Goal: Find specific page/section: Find specific page/section

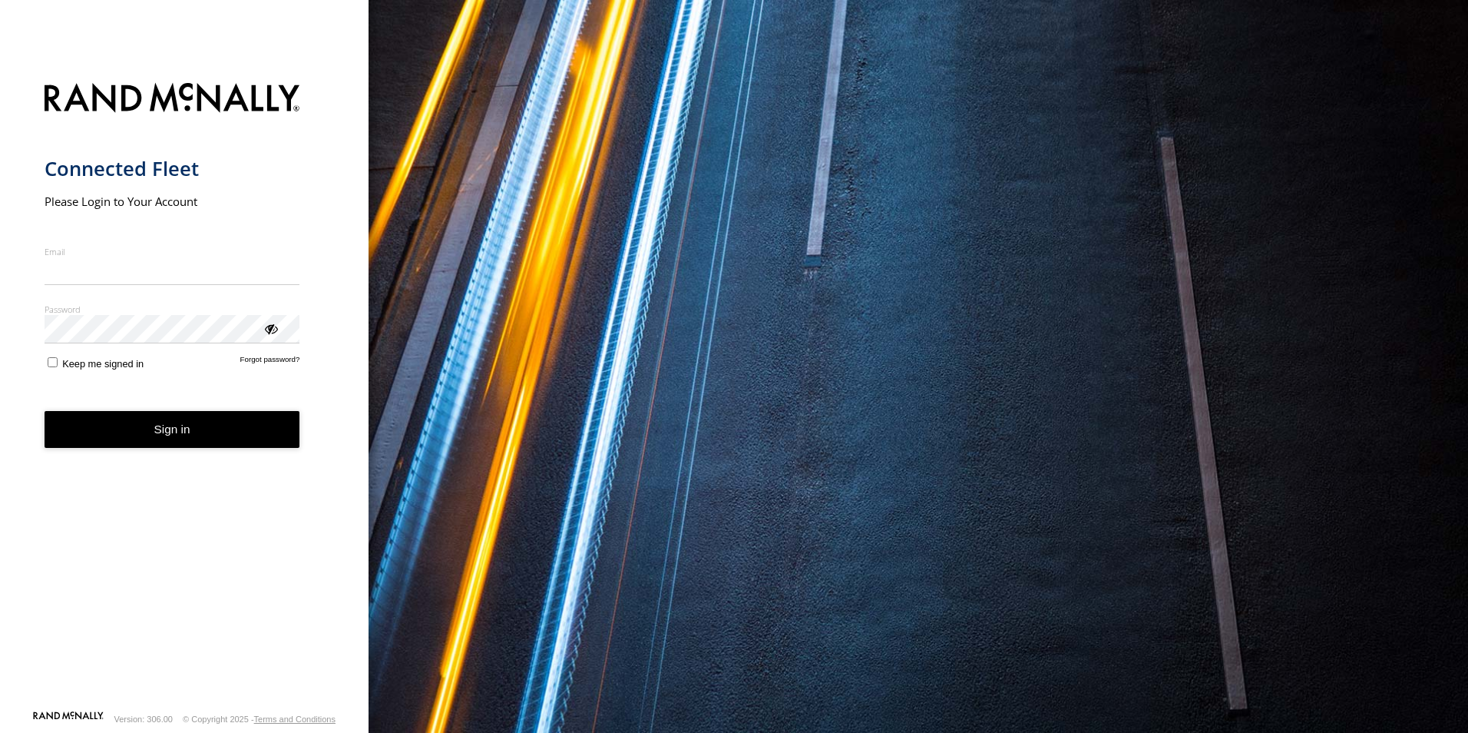
type input "**********"
click at [173, 448] on button "Sign in" at bounding box center [173, 430] width 256 height 38
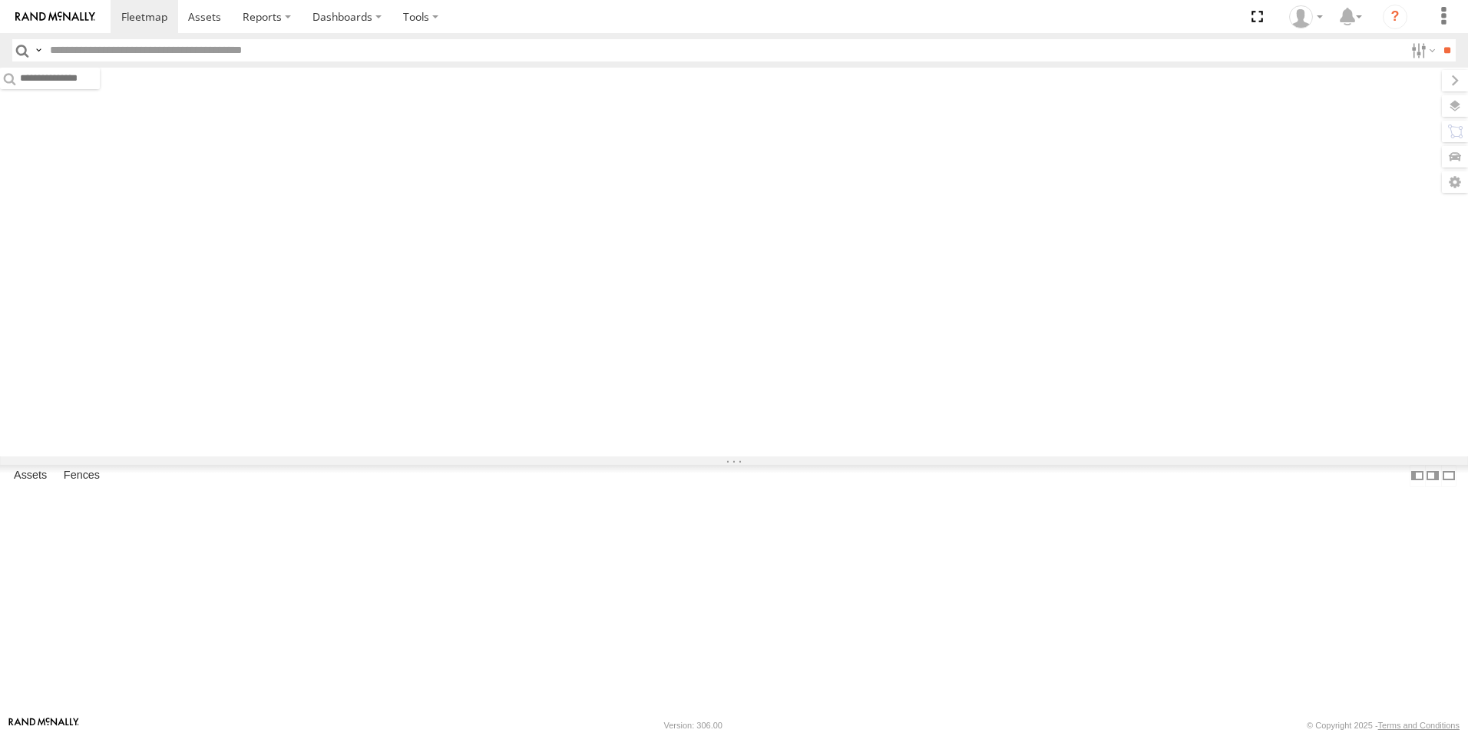
type input "****"
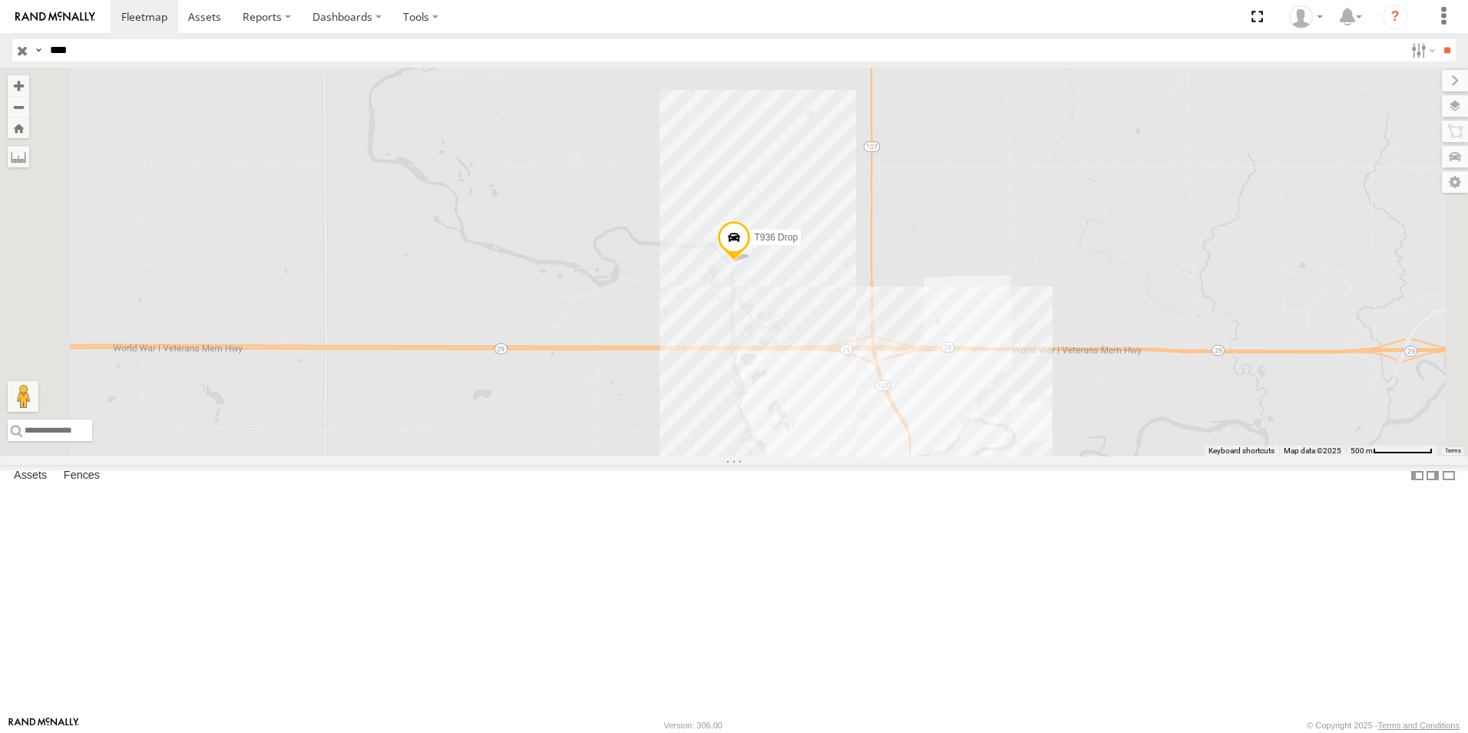
drag, startPoint x: 82, startPoint y: 51, endPoint x: 29, endPoint y: 59, distance: 53.5
click at [29, 59] on div "Search Query Asset ID Asset Label Registration Manufacturer Model VIN Job ID Dr…" at bounding box center [725, 50] width 1426 height 22
click at [1438, 39] on input "**" at bounding box center [1447, 50] width 18 height 22
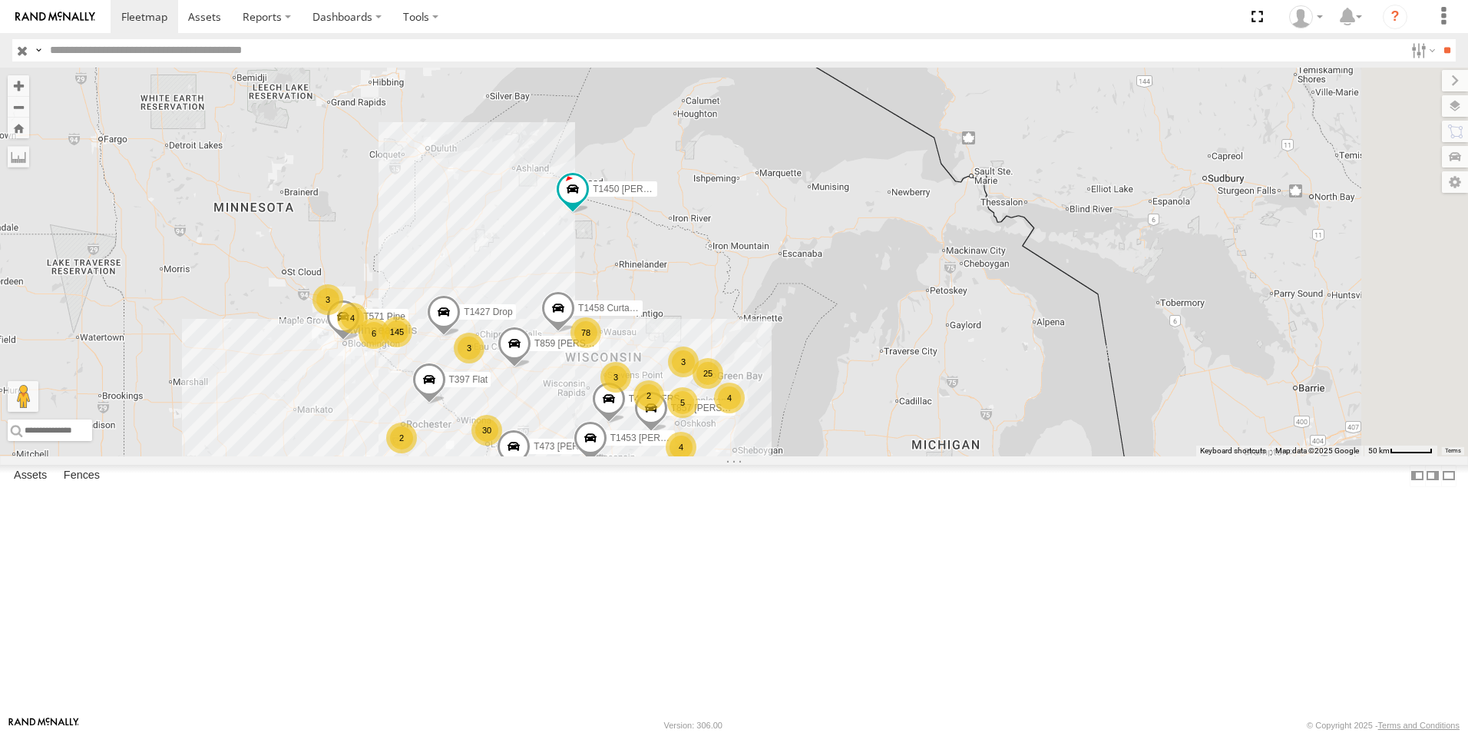
drag, startPoint x: 904, startPoint y: 228, endPoint x: 724, endPoint y: 639, distance: 448.4
click at [724, 456] on div "T1432 Pipe T1450 [PERSON_NAME] Flat T654 Drop 82 7 2 71 T571 Pipe 78 56 13 15 5…" at bounding box center [734, 262] width 1468 height 389
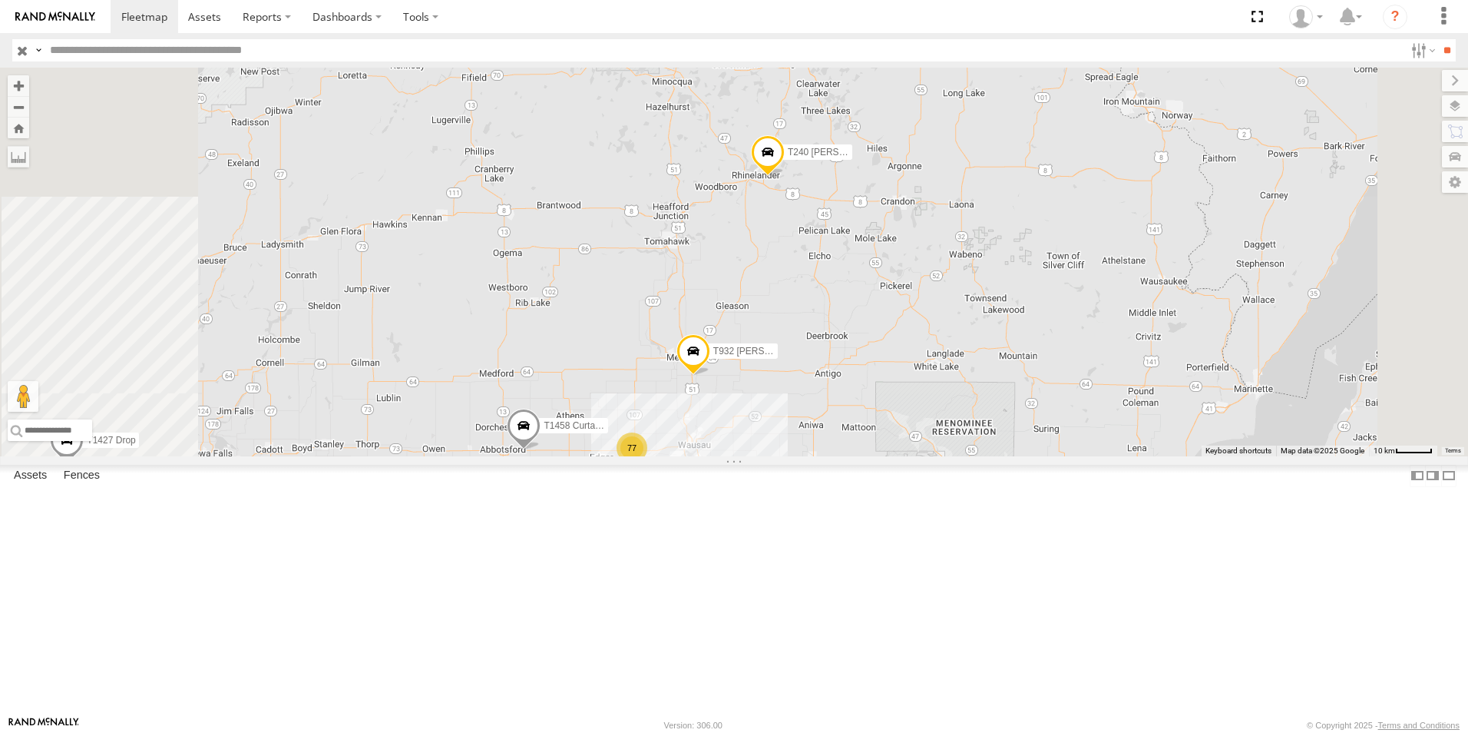
drag, startPoint x: 753, startPoint y: 302, endPoint x: 804, endPoint y: 675, distance: 376.7
click at [804, 456] on div "T1432 Pipe T1450 [PERSON_NAME] Flat T654 Drop T571 Pipe T1427 Drop T1458 Curtai…" at bounding box center [734, 262] width 1468 height 389
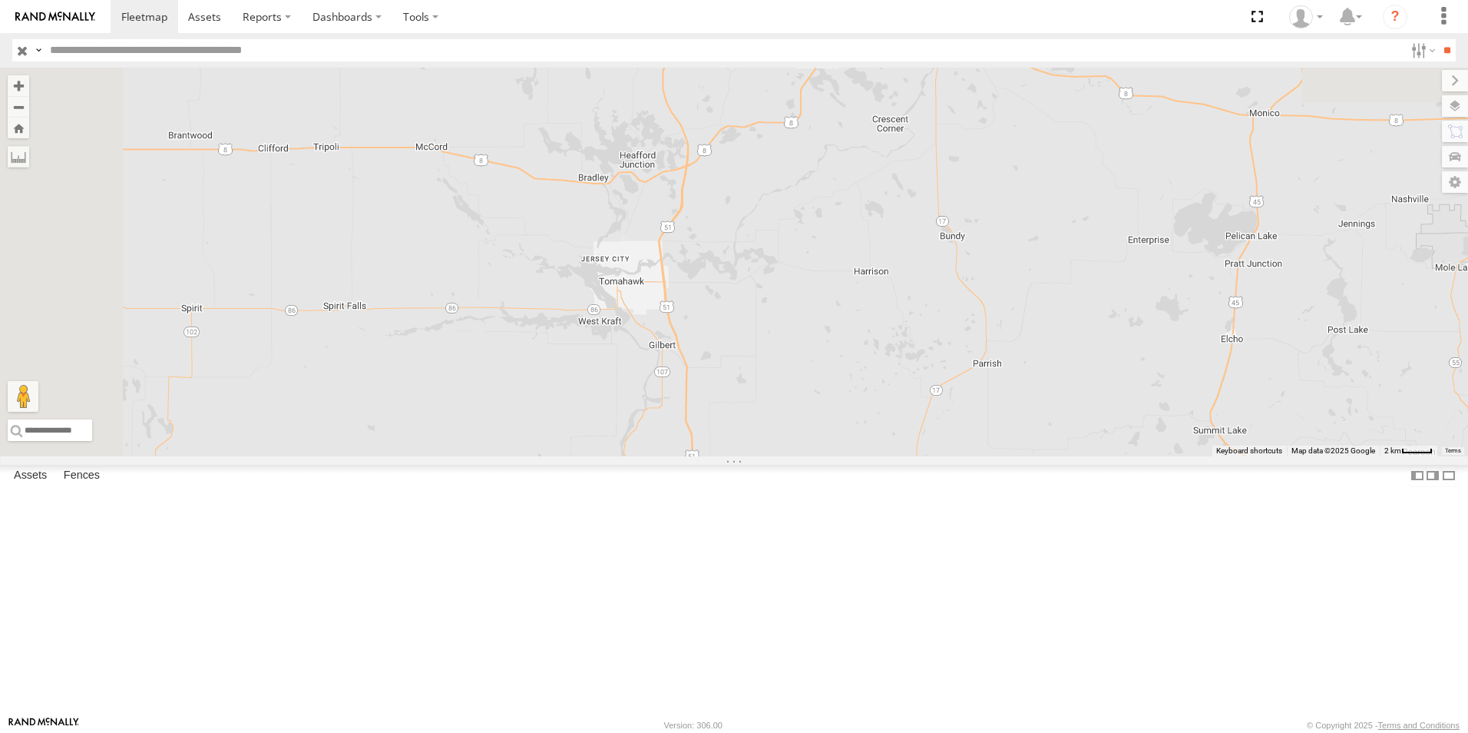
drag, startPoint x: 792, startPoint y: 253, endPoint x: 854, endPoint y: 748, distance: 498.3
click at [854, 732] on html at bounding box center [734, 366] width 1468 height 733
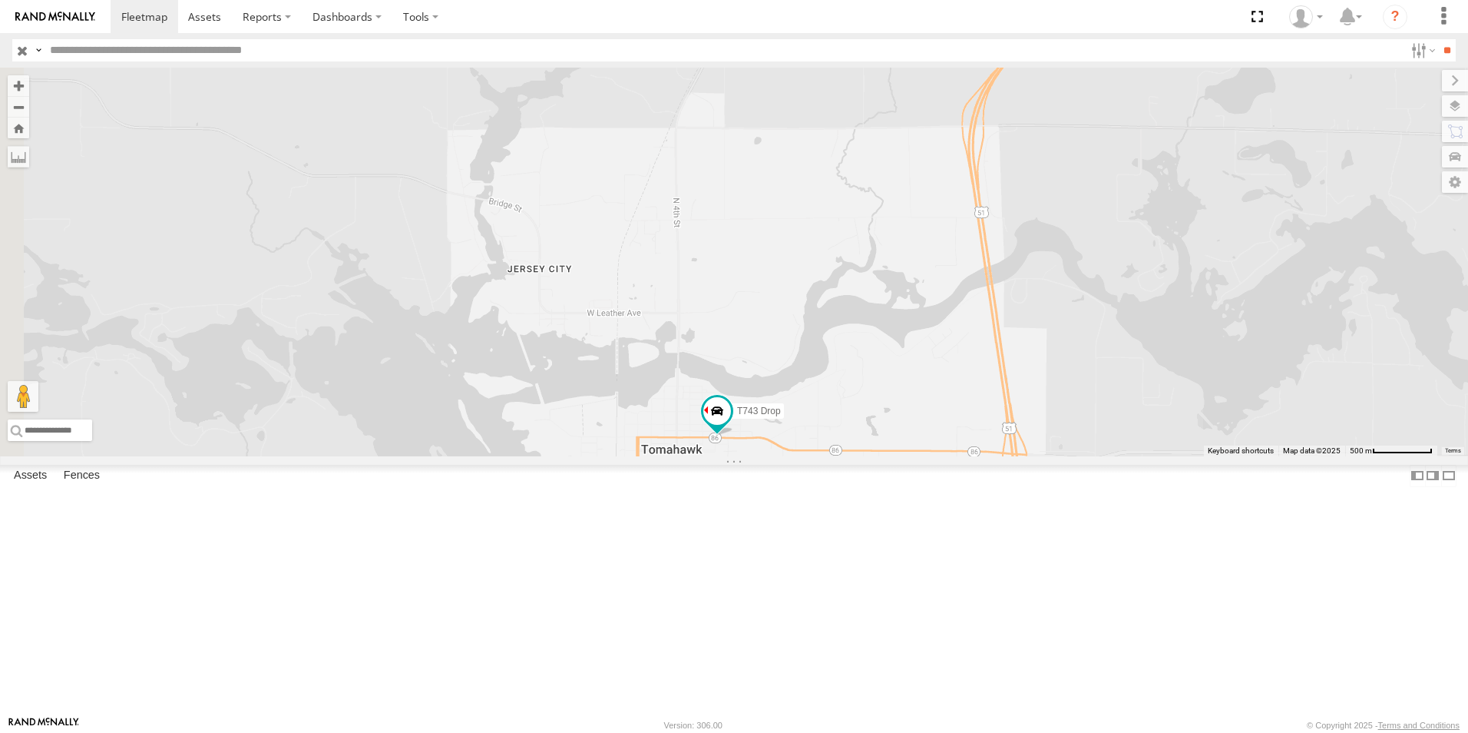
drag, startPoint x: 761, startPoint y: 327, endPoint x: 919, endPoint y: 624, distance: 336.0
click at [919, 456] on div "T1432 Pipe T1450 [PERSON_NAME] Flat T654 Drop T571 Pipe T1427 Drop T1458 Curtai…" at bounding box center [734, 262] width 1468 height 389
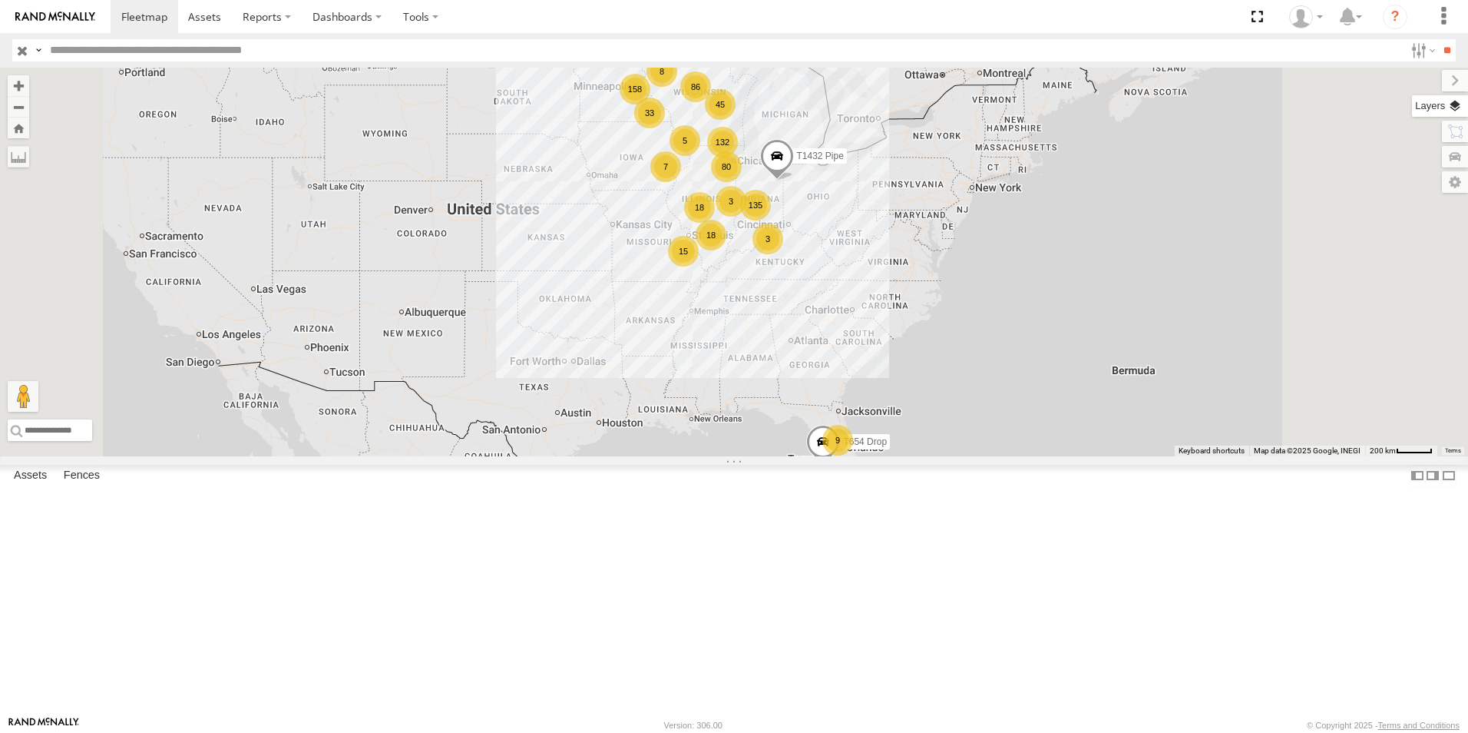
click at [1458, 106] on label at bounding box center [1440, 106] width 56 height 22
click at [0, 0] on span "Basemaps" at bounding box center [0, 0] width 0 height 0
click at [0, 0] on span "Satellite + Roadmap" at bounding box center [0, 0] width 0 height 0
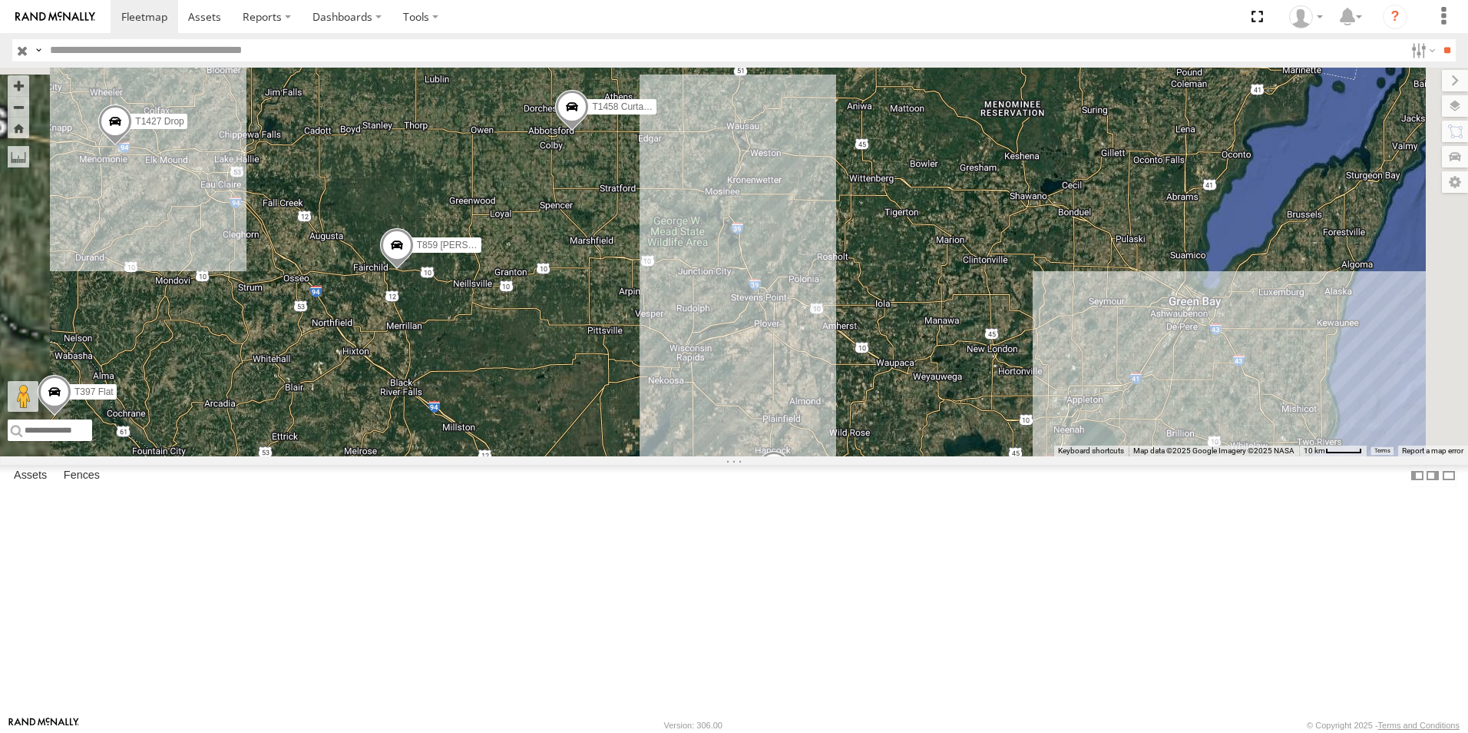
drag, startPoint x: 825, startPoint y: 123, endPoint x: 805, endPoint y: 694, distance: 571.6
click at [812, 732] on html at bounding box center [734, 366] width 1468 height 733
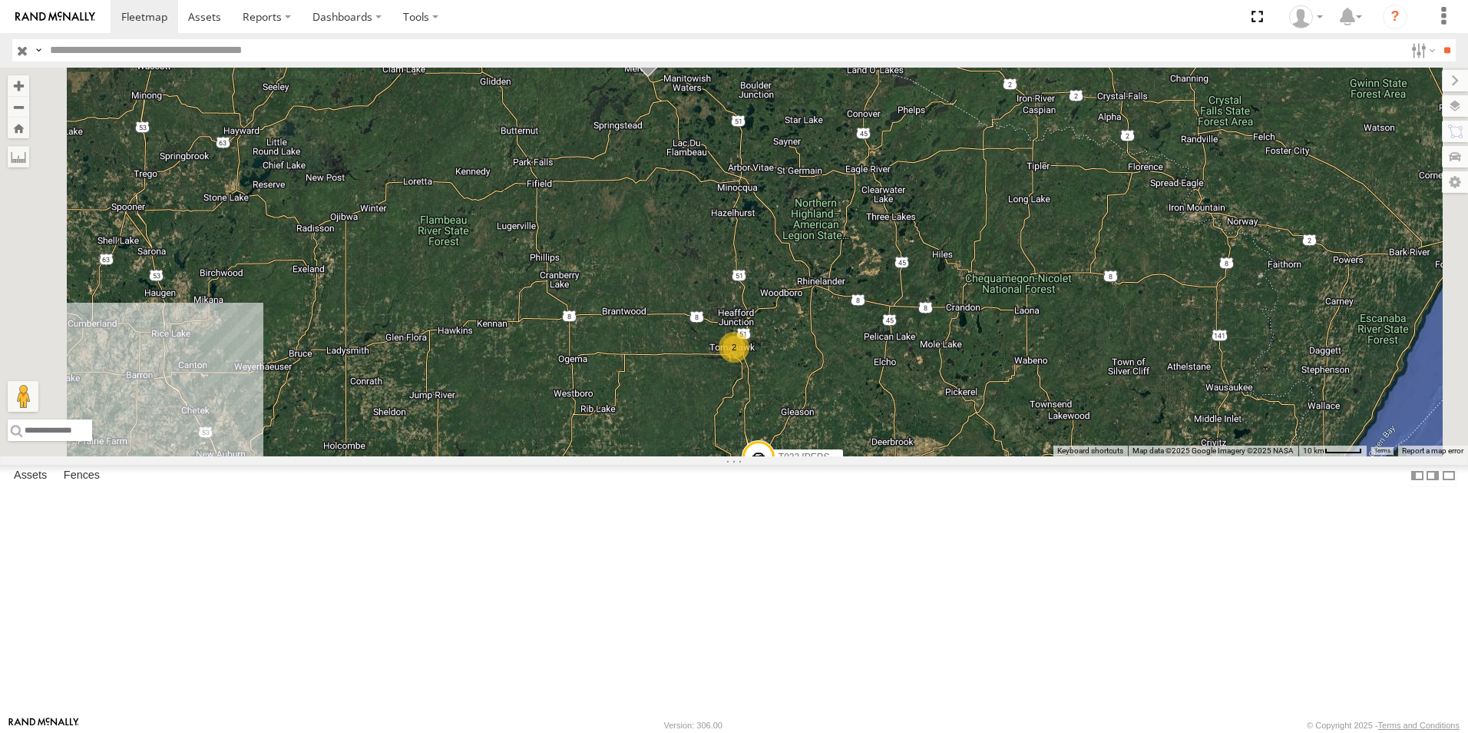
drag, startPoint x: 885, startPoint y: 217, endPoint x: 898, endPoint y: 624, distance: 406.4
click at [898, 456] on div "T1432 Pipe T1450 [PERSON_NAME] Flat T654 Drop T571 Pipe T1427 Drop T514 Pipe T5…" at bounding box center [734, 262] width 1468 height 389
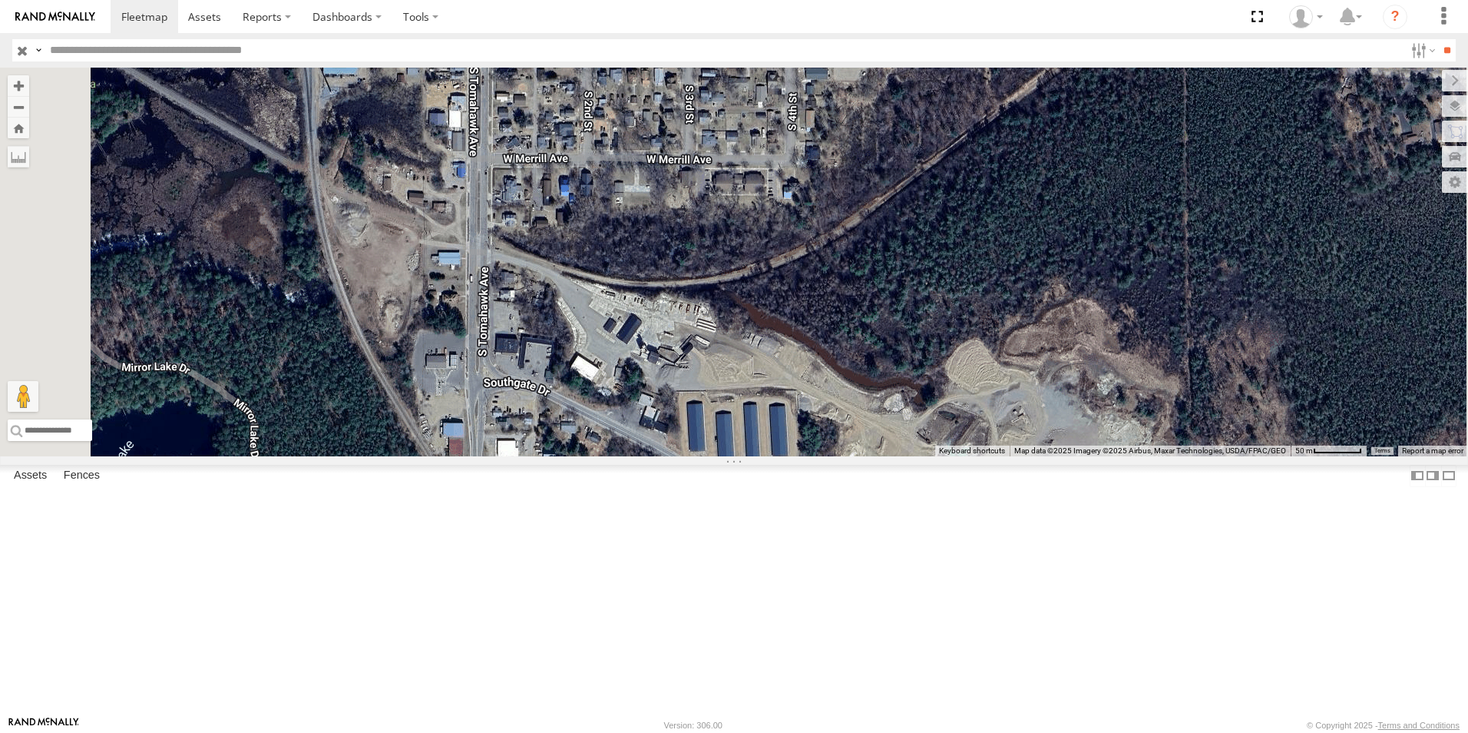
drag, startPoint x: 805, startPoint y: 249, endPoint x: 722, endPoint y: 614, distance: 375.0
click at [722, 456] on div "T1432 Pipe T1450 [PERSON_NAME] Flat T654 Drop T571 Pipe T1427 Drop T514 Pipe T5…" at bounding box center [734, 262] width 1468 height 389
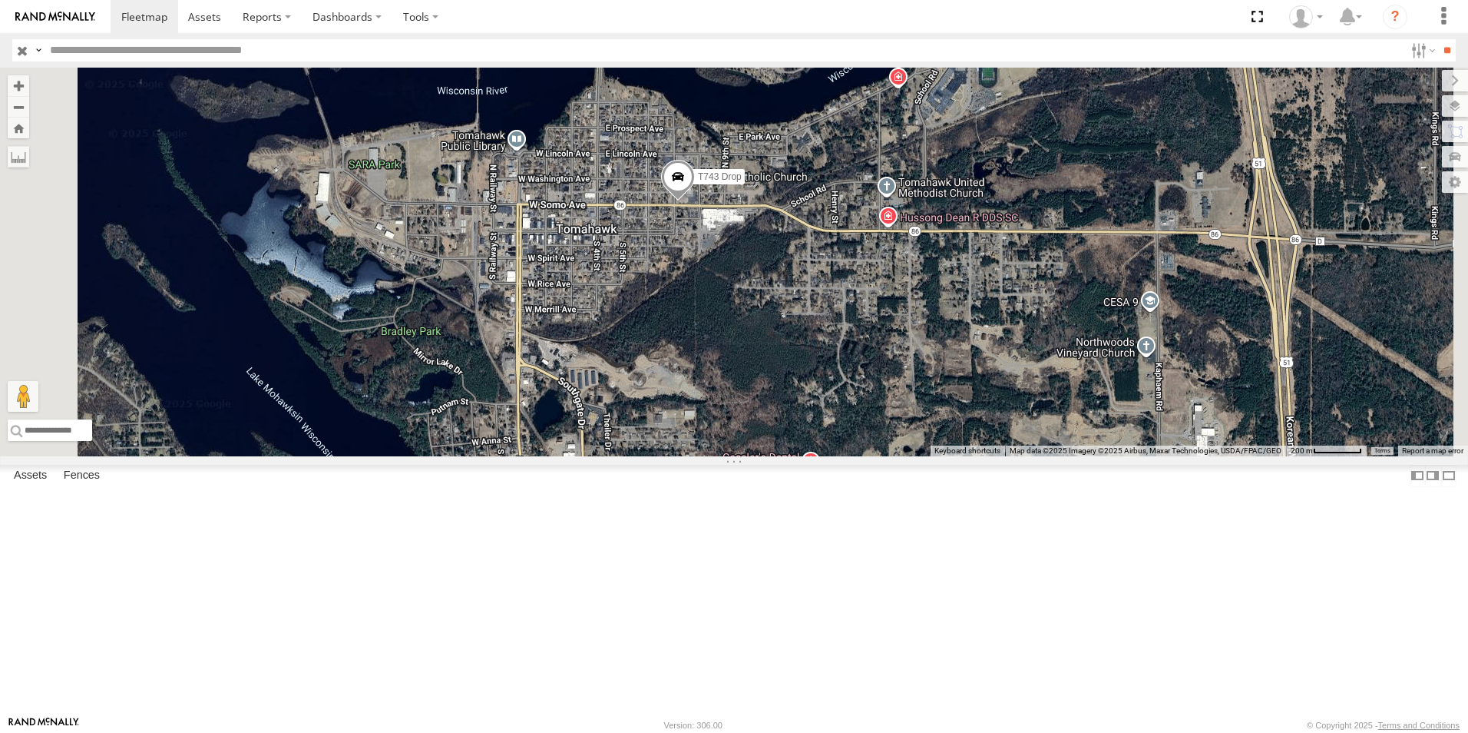
click at [695, 201] on span at bounding box center [678, 180] width 34 height 41
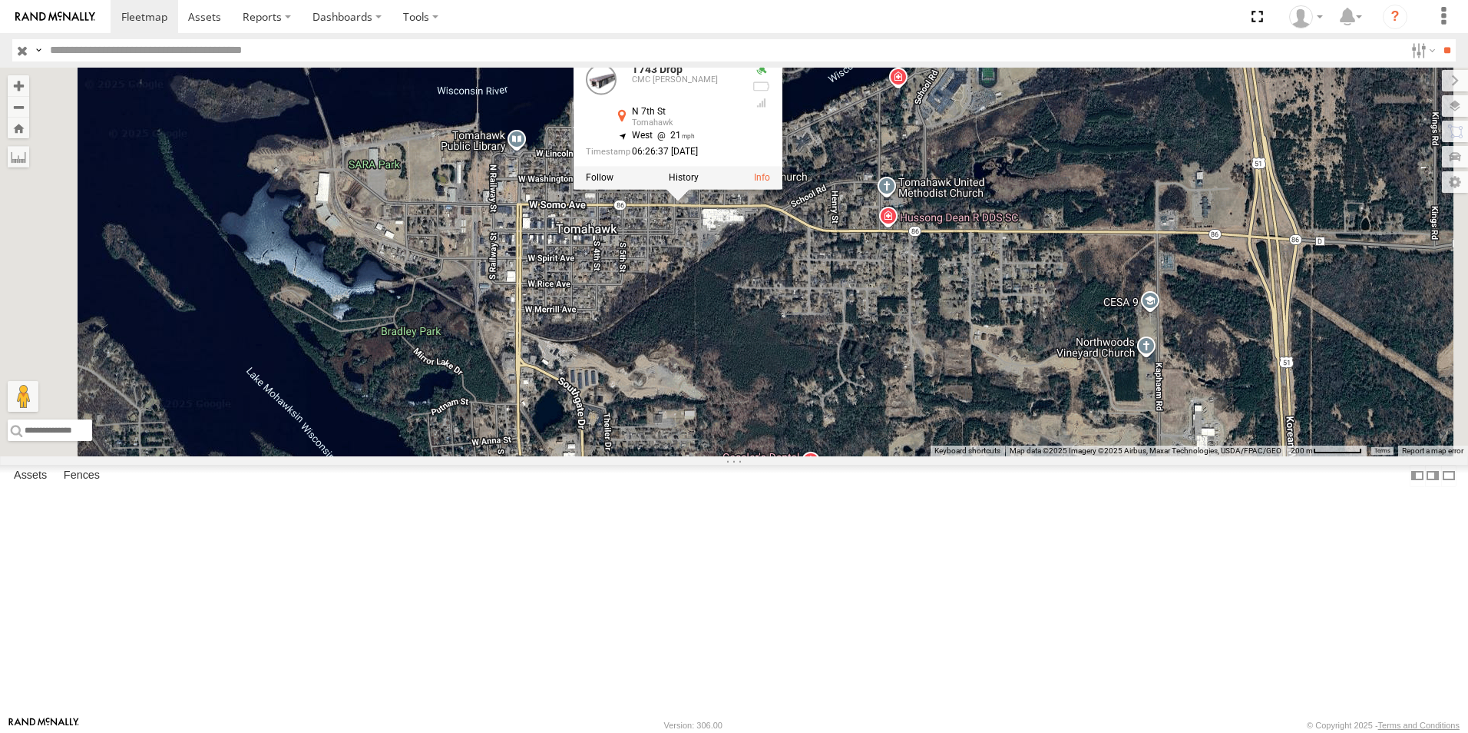
click at [1023, 201] on div "T1432 Pipe T1450 [PERSON_NAME] Flat T654 Drop T571 Pipe T1427 Drop T514 Pipe T5…" at bounding box center [734, 262] width 1468 height 389
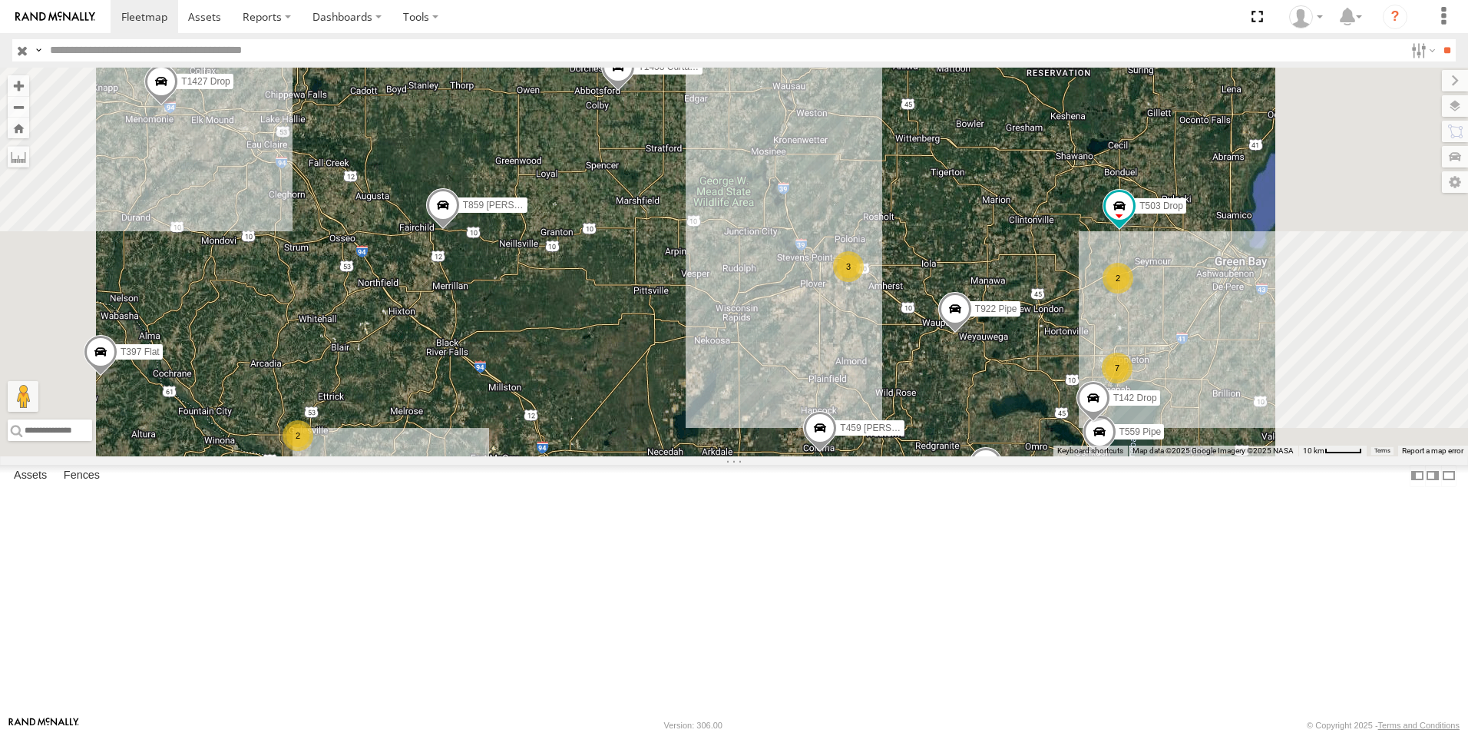
drag, startPoint x: 920, startPoint y: 183, endPoint x: 825, endPoint y: 525, distance: 355.5
click at [828, 456] on div "T1432 Pipe T1450 [PERSON_NAME] Flat T654 Drop T571 Pipe T1427 Drop T1166 Flat T…" at bounding box center [734, 262] width 1468 height 389
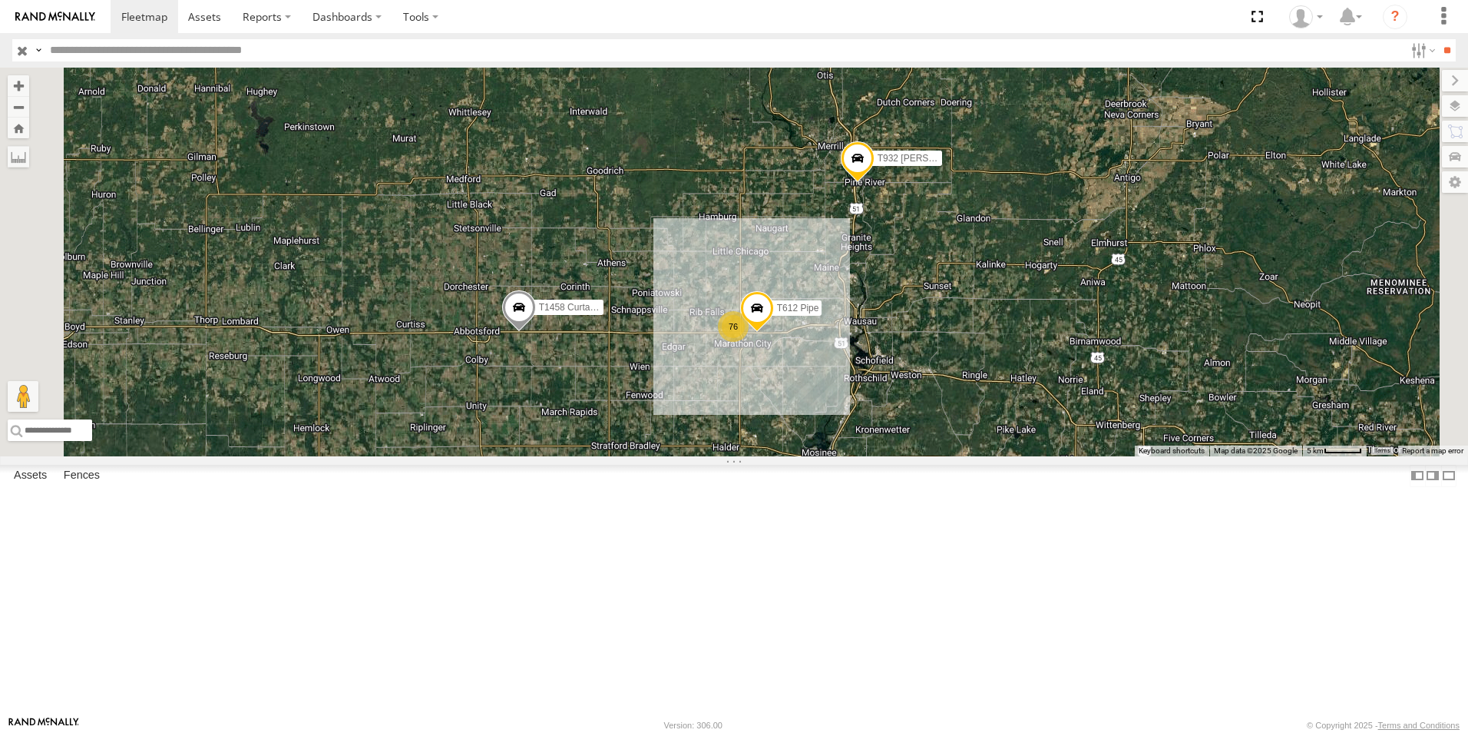
drag, startPoint x: 819, startPoint y: 234, endPoint x: 736, endPoint y: 575, distance: 350.9
click at [736, 456] on div "T1432 Pipe T1450 [PERSON_NAME] Flat T654 Drop T571 Pipe T1427 Drop T1166 Flat T…" at bounding box center [734, 262] width 1468 height 389
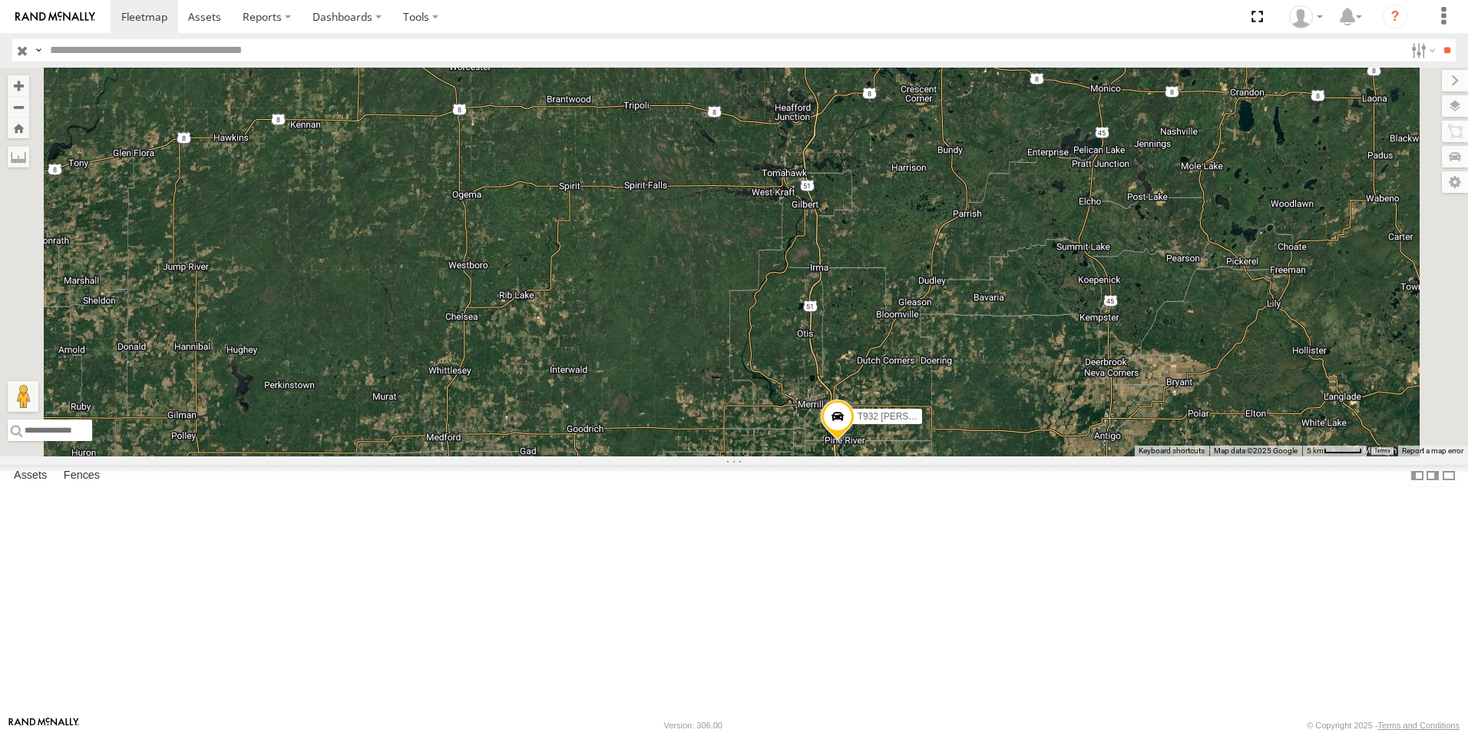
drag, startPoint x: 944, startPoint y: 220, endPoint x: 924, endPoint y: 487, distance: 268.0
click at [924, 456] on div "T1432 Pipe T1450 [PERSON_NAME] Flat T654 Drop T571 Pipe T1427 Drop T1166 Flat T…" at bounding box center [734, 262] width 1468 height 389
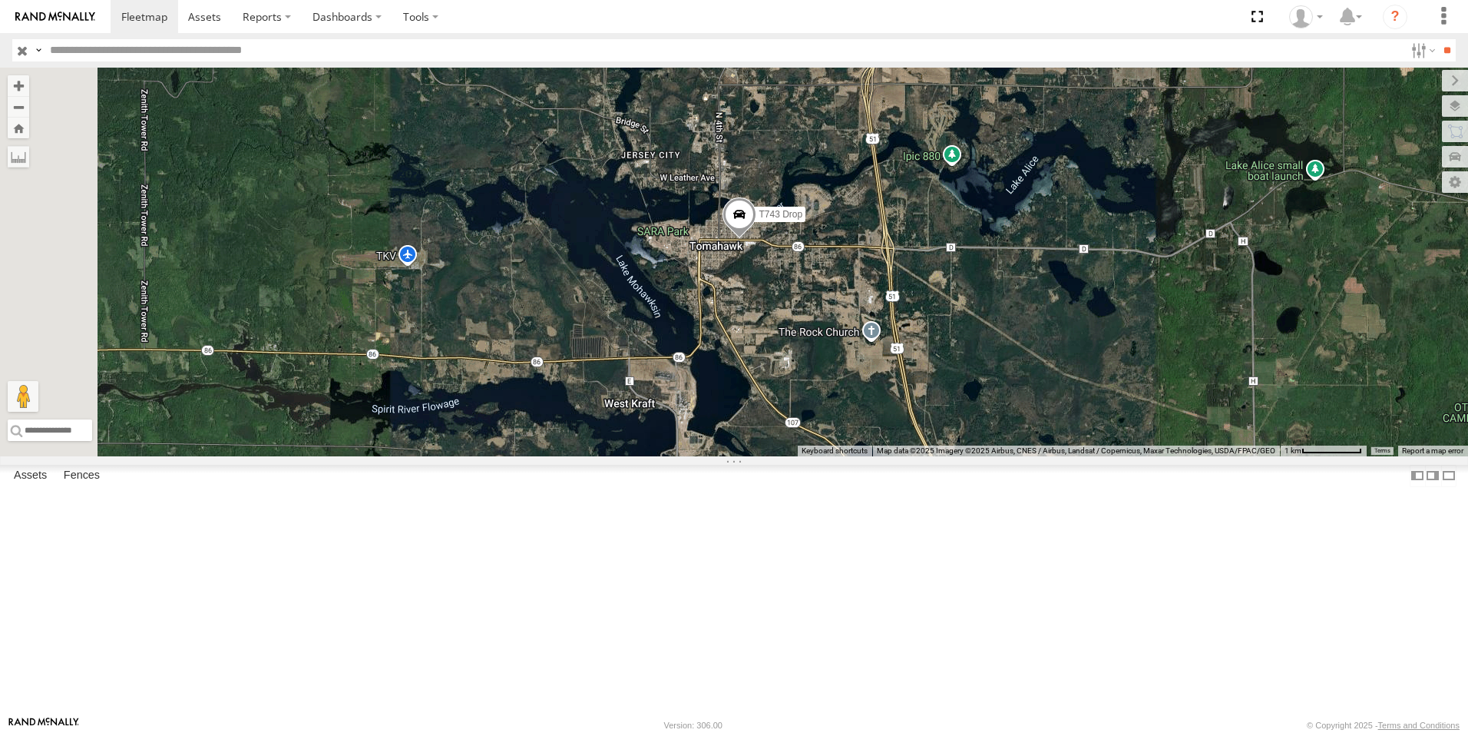
drag, startPoint x: 922, startPoint y: 187, endPoint x: 937, endPoint y: 440, distance: 253.8
click at [937, 440] on div "T1432 Pipe T1450 [PERSON_NAME] Flat T654 Drop T571 Pipe T1427 Drop T1166 Flat T…" at bounding box center [734, 262] width 1468 height 389
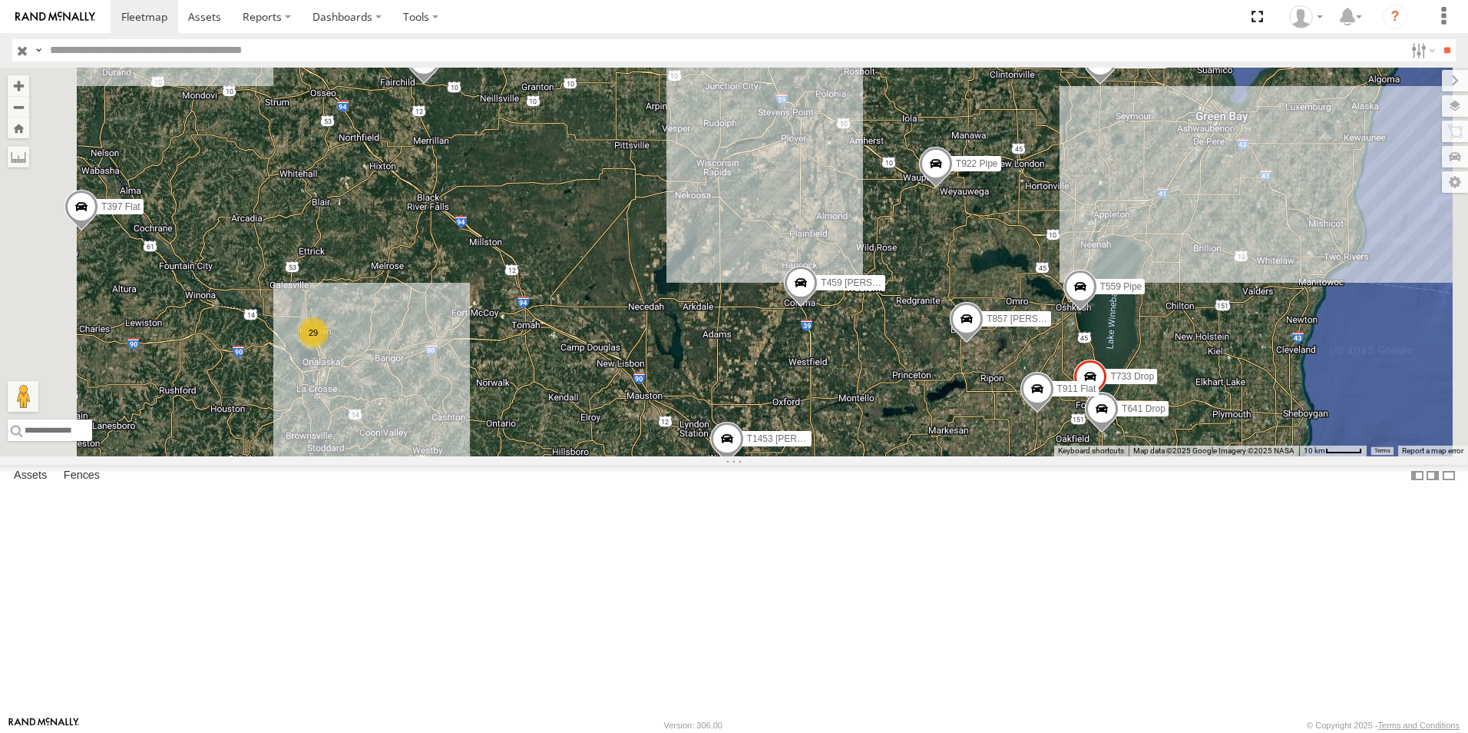
drag, startPoint x: 911, startPoint y: 190, endPoint x: 851, endPoint y: 586, distance: 400.0
click at [851, 456] on div "T1432 Pipe T1450 [PERSON_NAME] Flat T654 Drop T571 Pipe T1427 Drop T1452 [PERSO…" at bounding box center [734, 262] width 1468 height 389
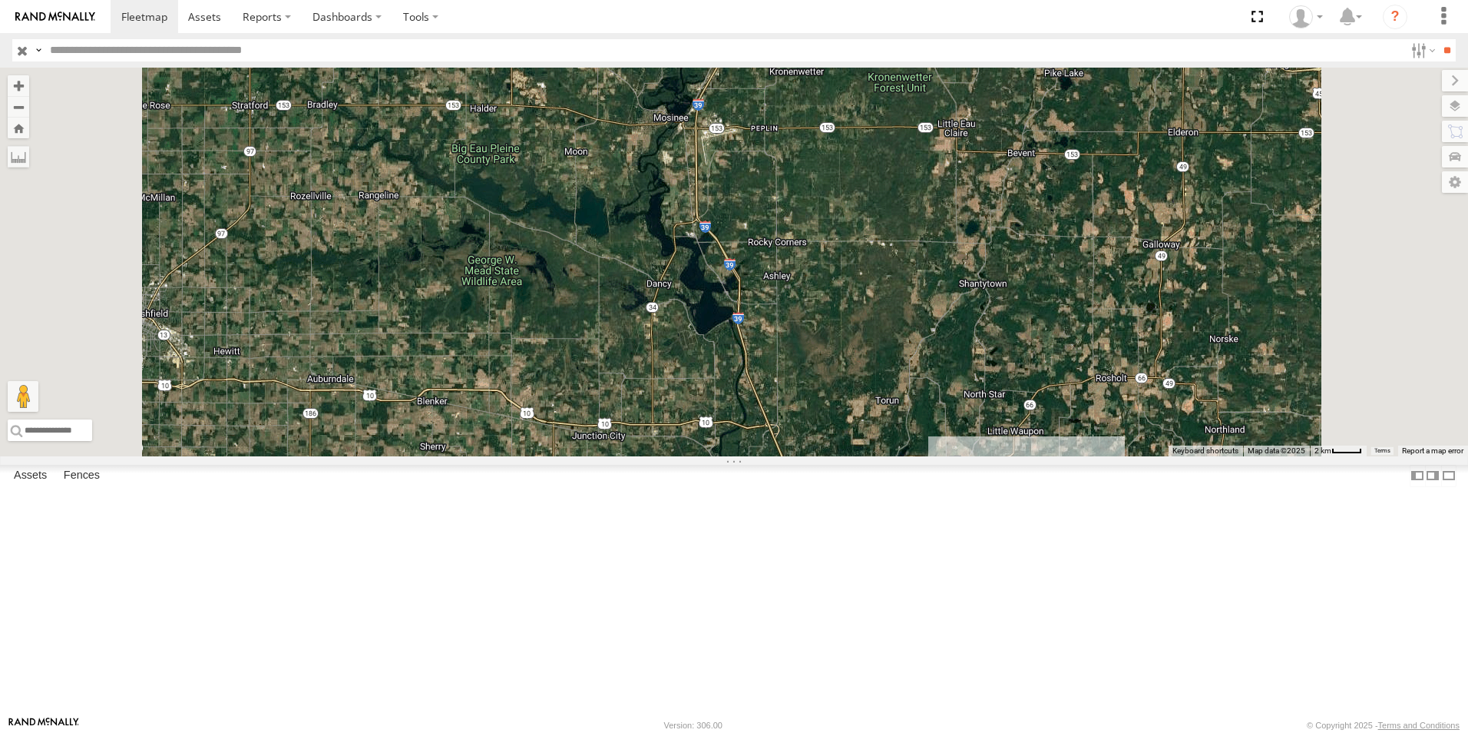
drag, startPoint x: 833, startPoint y: 219, endPoint x: 842, endPoint y: 772, distance: 552.9
click at [842, 732] on html at bounding box center [734, 366] width 1468 height 733
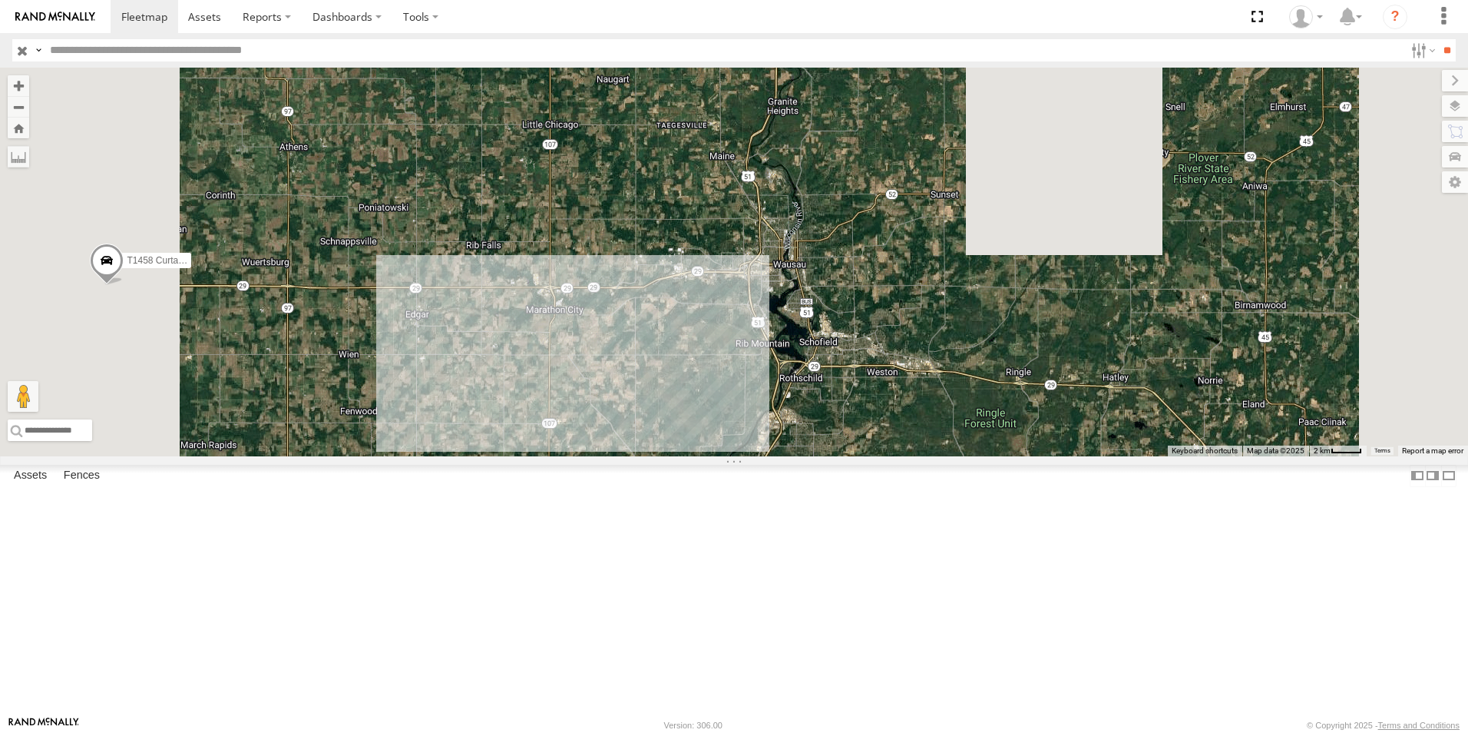
drag, startPoint x: 805, startPoint y: 353, endPoint x: 845, endPoint y: 772, distance: 420.5
click at [845, 732] on html at bounding box center [734, 366] width 1468 height 733
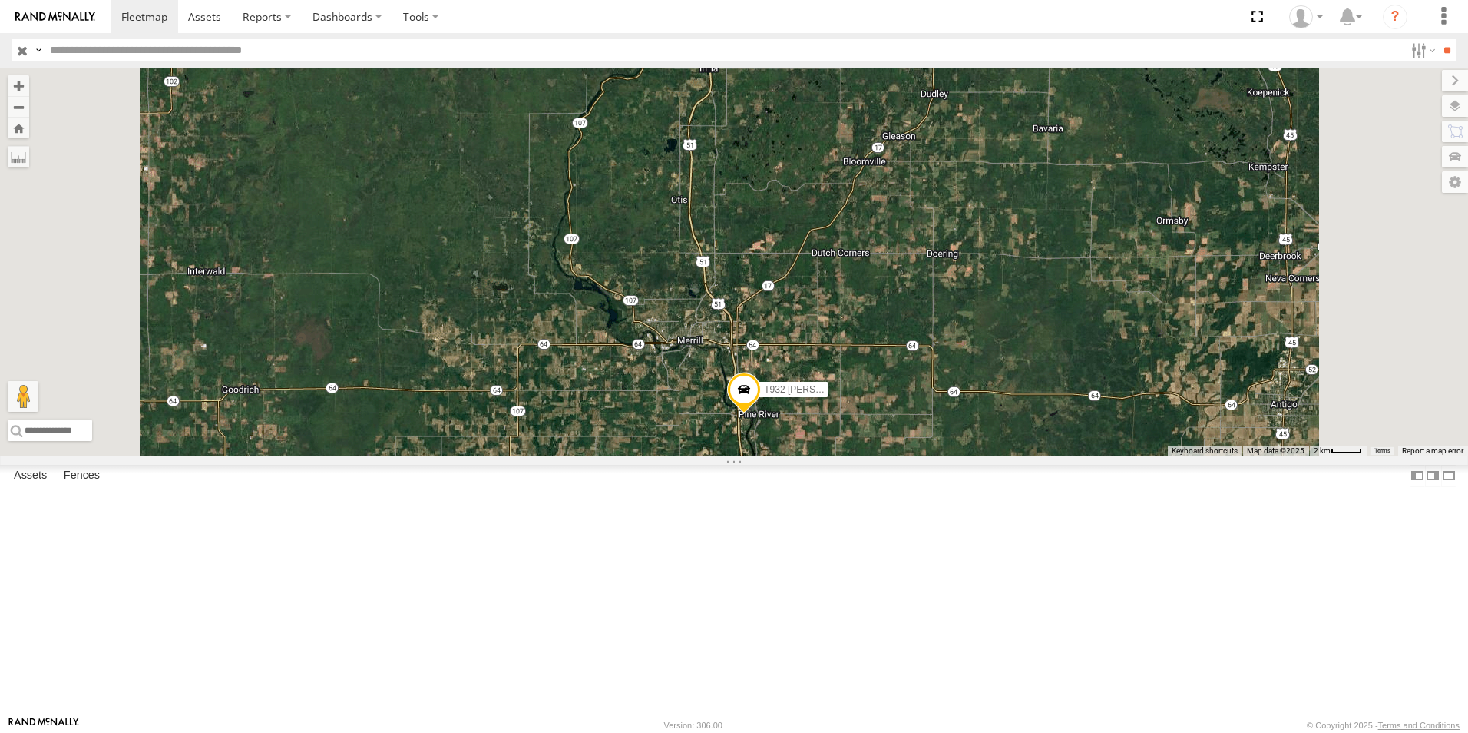
drag, startPoint x: 935, startPoint y: 262, endPoint x: 892, endPoint y: 693, distance: 433.7
click at [892, 456] on div "T1432 Pipe T1450 [PERSON_NAME] Flat T654 Drop T571 Pipe T1427 Drop T1452 [PERSO…" at bounding box center [734, 262] width 1468 height 389
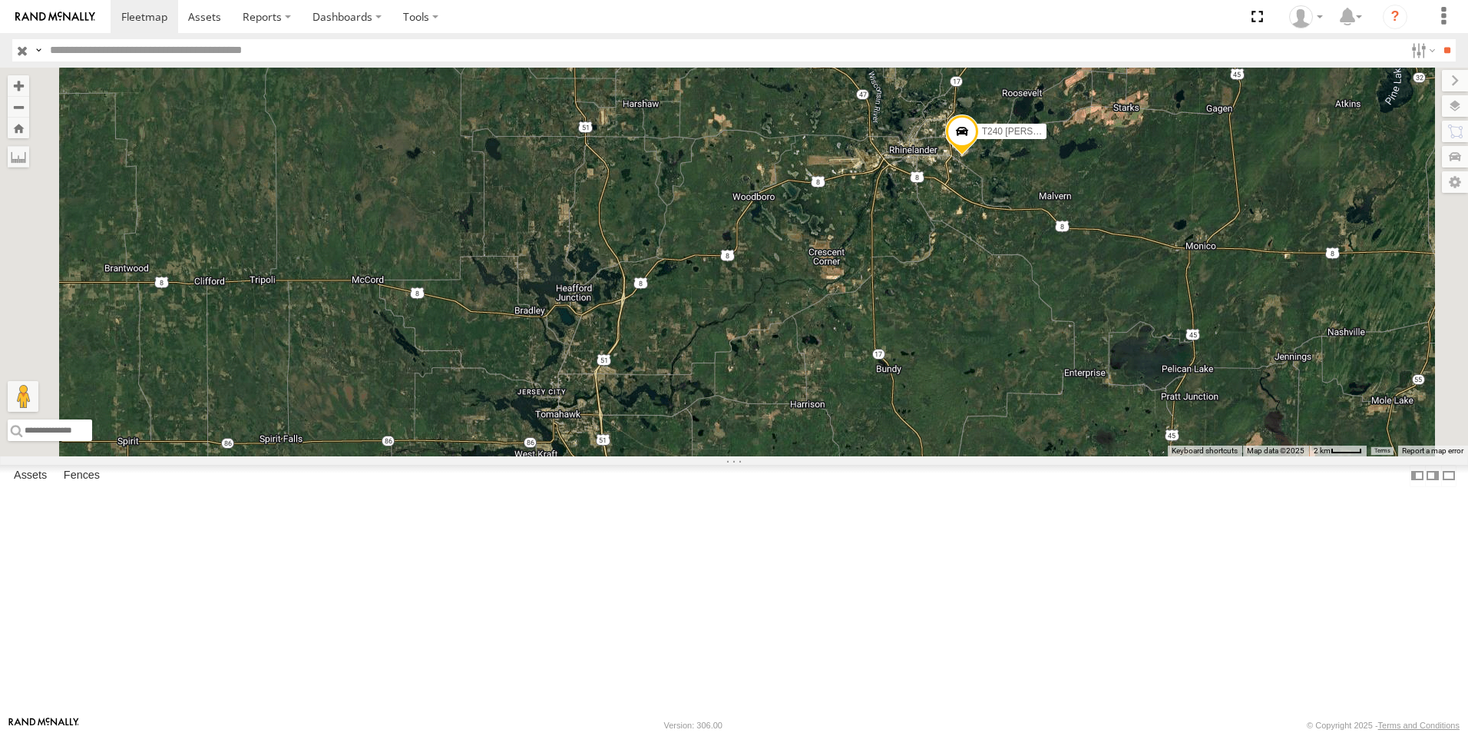
drag, startPoint x: 841, startPoint y: 220, endPoint x: 760, endPoint y: 766, distance: 551.9
click at [760, 732] on html at bounding box center [734, 366] width 1468 height 733
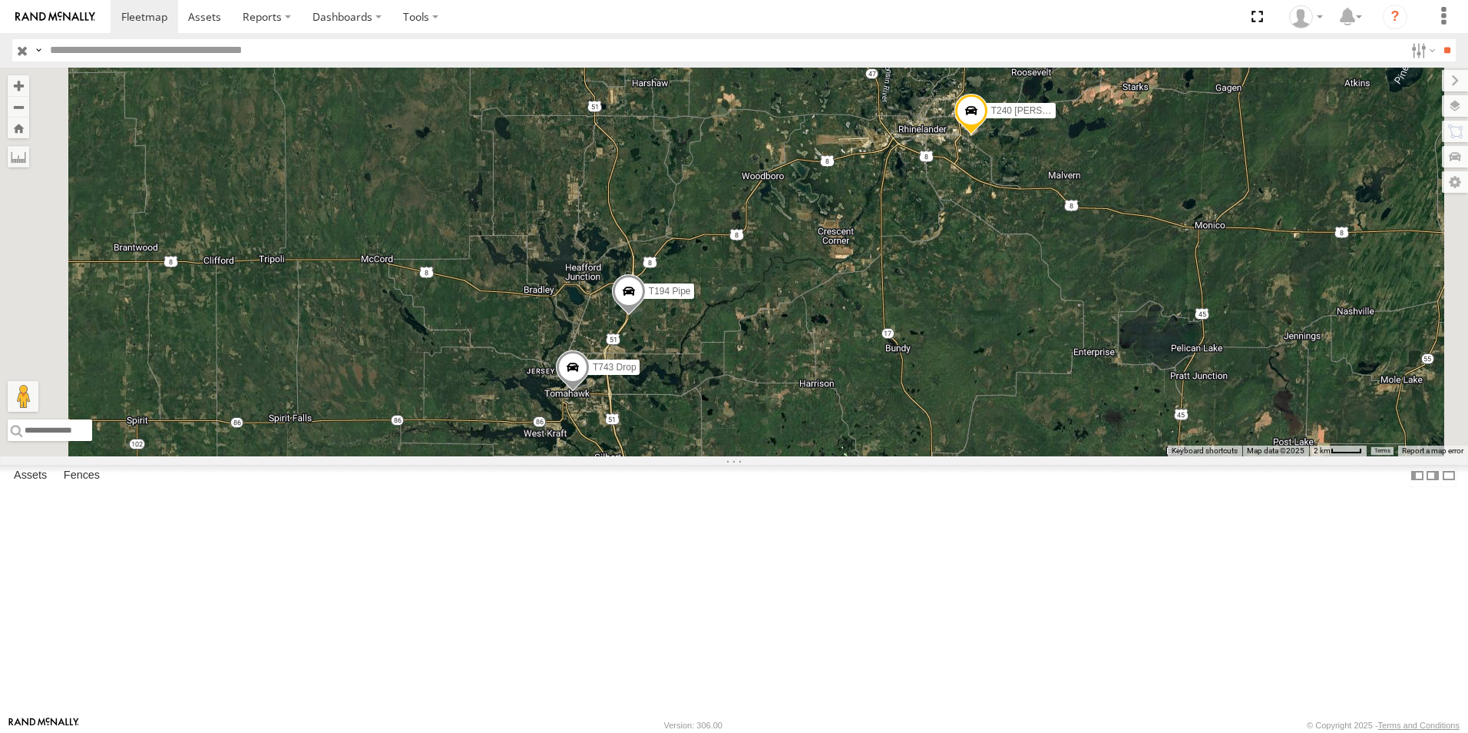
drag, startPoint x: 756, startPoint y: 326, endPoint x: 765, endPoint y: 306, distance: 21.3
click at [765, 306] on div "T1432 Pipe T1450 [PERSON_NAME] Flat T654 Drop T571 Pipe T1427 Drop T1452 [PERSO…" at bounding box center [734, 262] width 1468 height 389
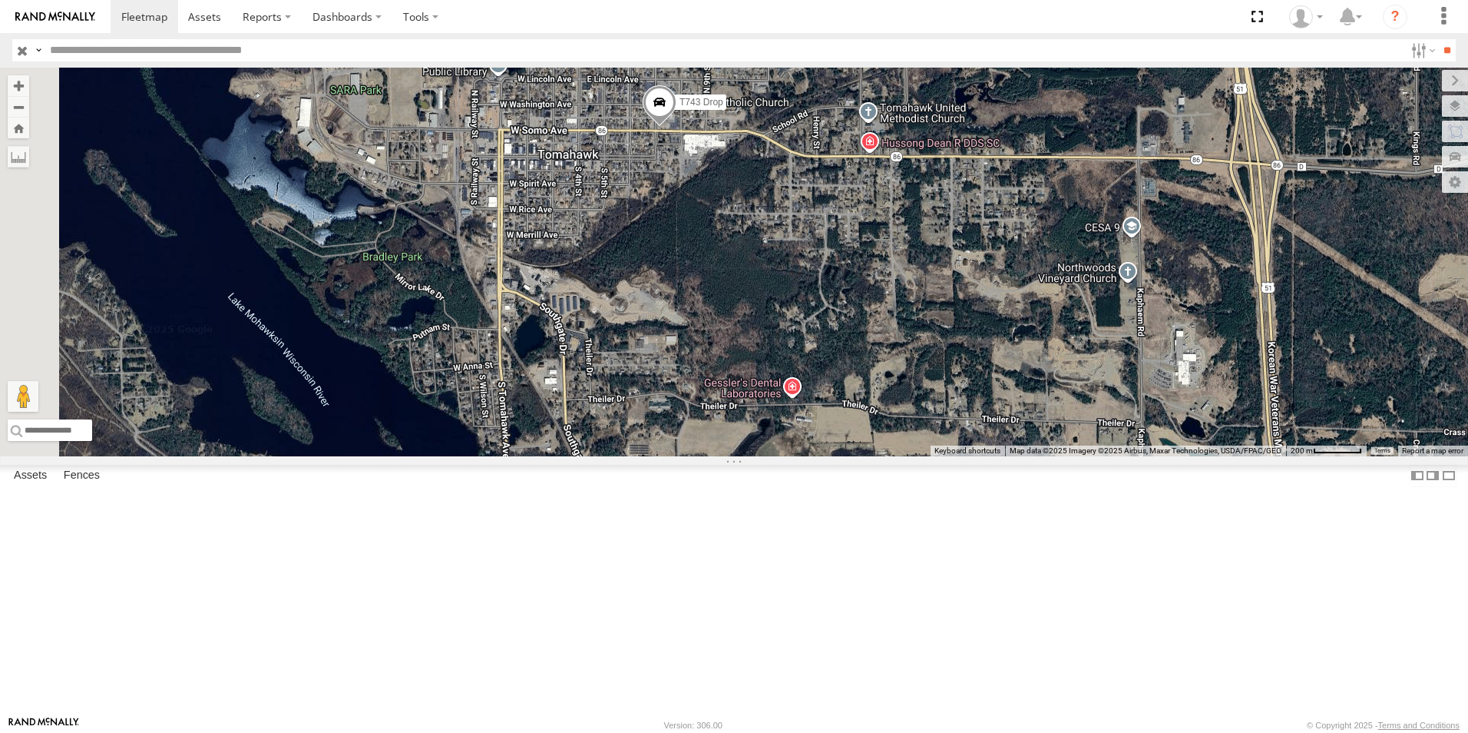
drag, startPoint x: 498, startPoint y: 465, endPoint x: 767, endPoint y: 396, distance: 277.5
click at [767, 396] on div "T1432 Pipe T1450 [PERSON_NAME] Flat T654 Drop T571 Pipe T1427 Drop T1452 [PERSO…" at bounding box center [734, 262] width 1468 height 389
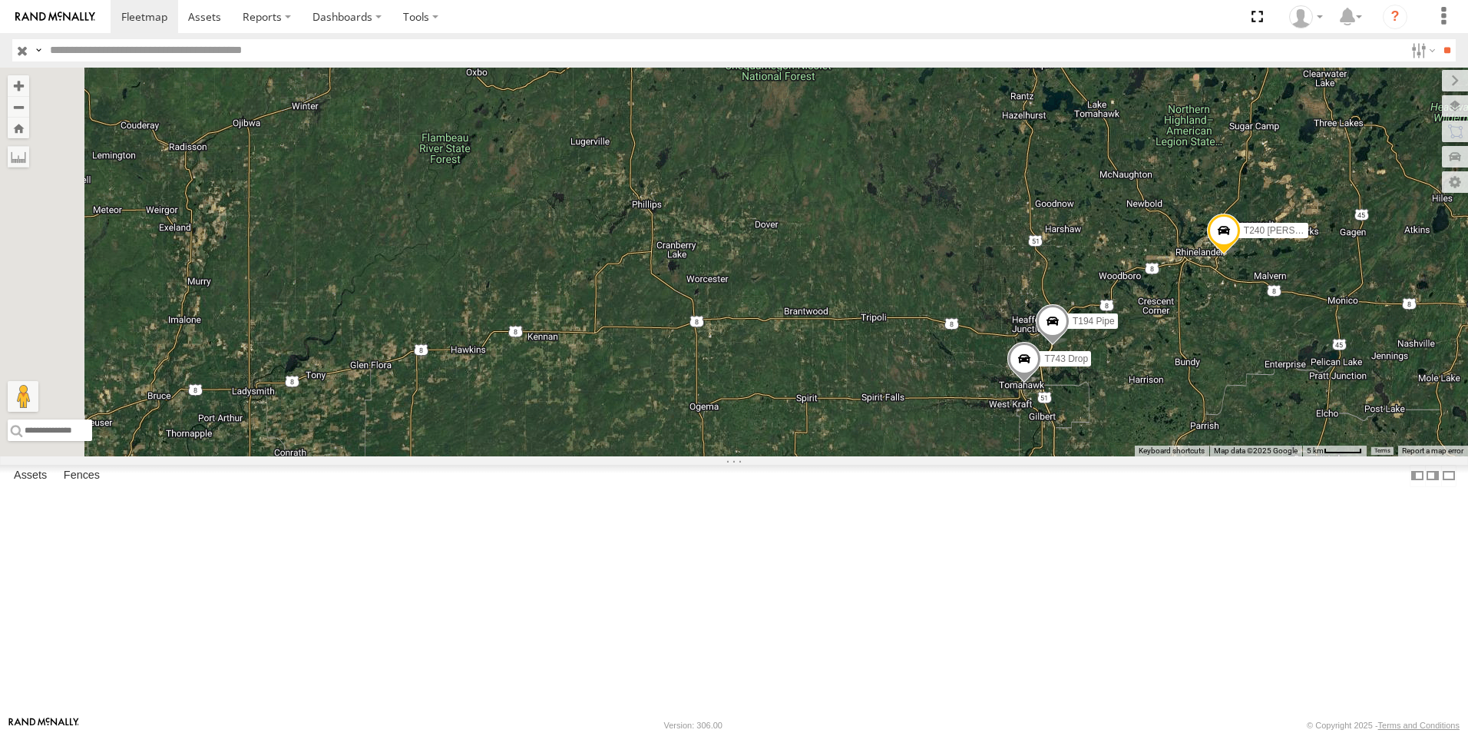
drag, startPoint x: 554, startPoint y: 419, endPoint x: 1013, endPoint y: 546, distance: 475.6
click at [1013, 456] on div "T1432 Pipe T1450 [PERSON_NAME] Flat T654 Drop T571 Pipe T1427 Drop T1452 [PERSO…" at bounding box center [734, 262] width 1468 height 389
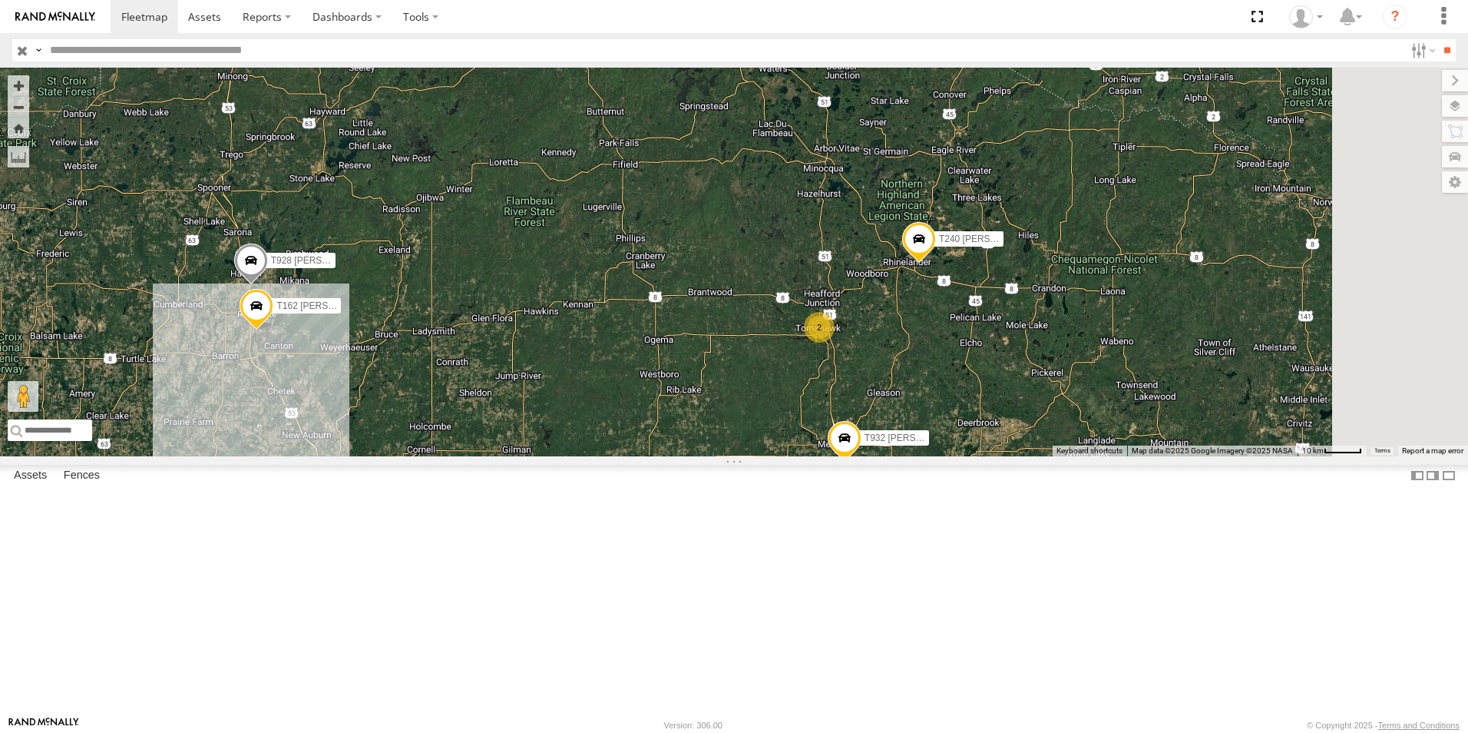
drag, startPoint x: 870, startPoint y: 567, endPoint x: 767, endPoint y: 495, distance: 126.1
click at [767, 456] on div "T1432 Pipe T1450 [PERSON_NAME] Flat T654 Drop T571 Pipe T1427 Drop T1452 [PERSO…" at bounding box center [734, 262] width 1468 height 389
